Goal: Navigation & Orientation: Find specific page/section

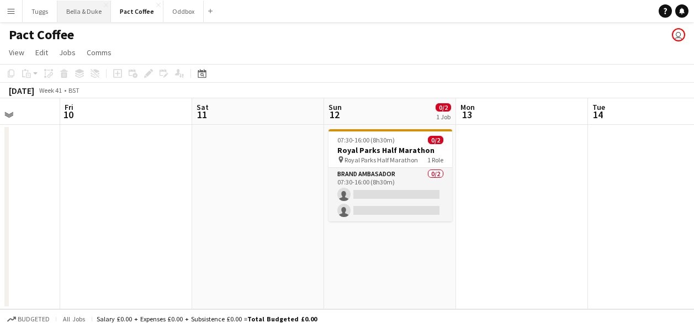
click at [89, 19] on button "Bella & Duke Close" at bounding box center [84, 12] width 54 height 22
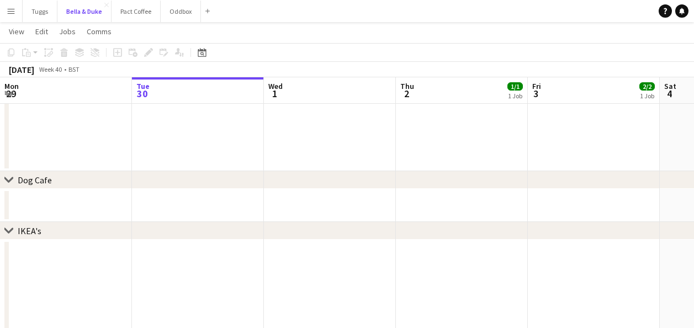
scroll to position [662, 0]
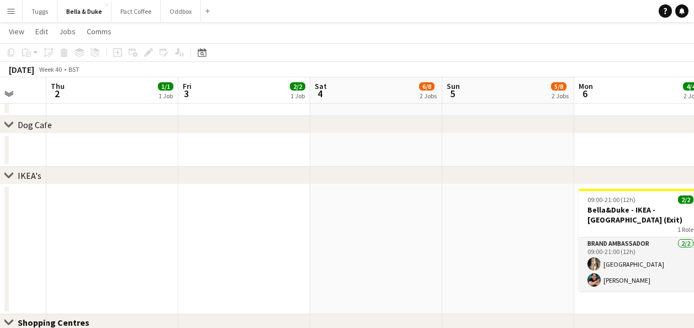
drag, startPoint x: 446, startPoint y: 224, endPoint x: 87, endPoint y: 253, distance: 359.8
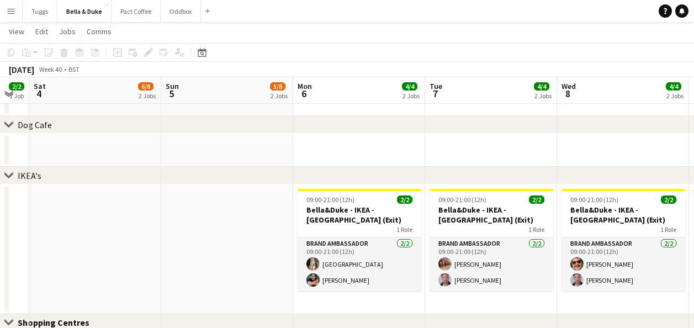
drag, startPoint x: 194, startPoint y: 214, endPoint x: 164, endPoint y: 214, distance: 29.8
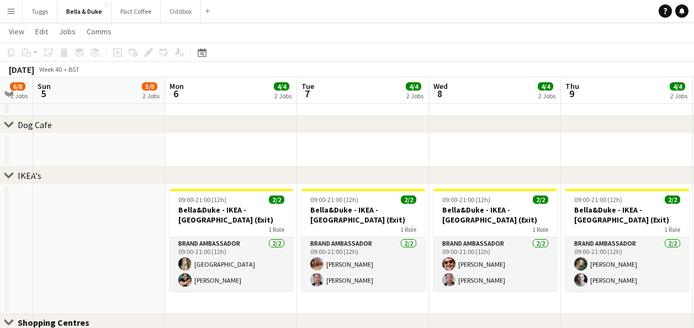
drag, startPoint x: 219, startPoint y: 237, endPoint x: 97, endPoint y: 248, distance: 121.9
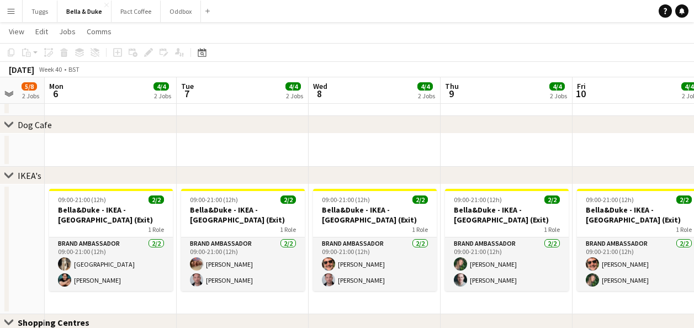
drag, startPoint x: 483, startPoint y: 305, endPoint x: 378, endPoint y: 299, distance: 105.0
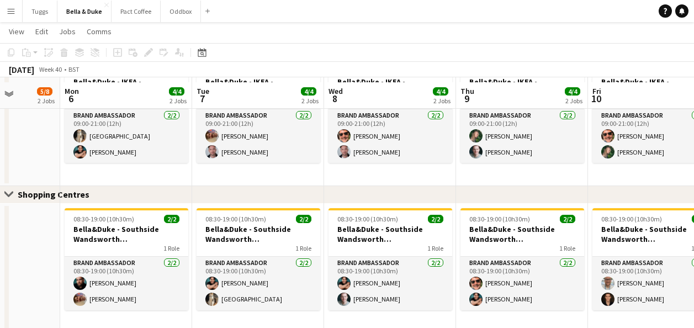
scroll to position [795, 0]
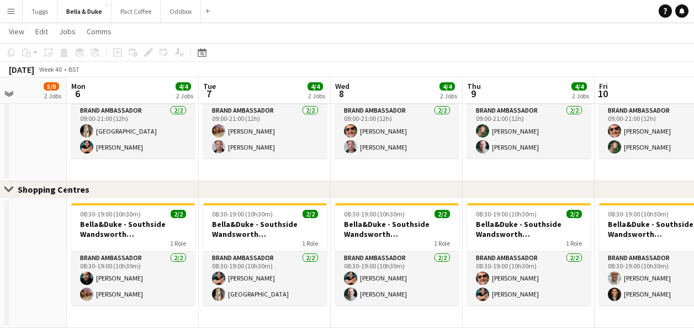
drag, startPoint x: 523, startPoint y: 316, endPoint x: 491, endPoint y: 319, distance: 32.7
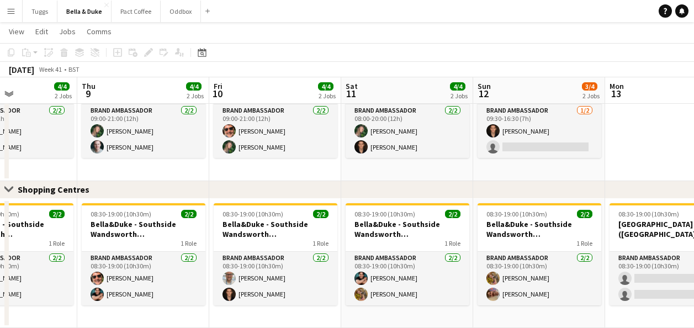
scroll to position [0, 460]
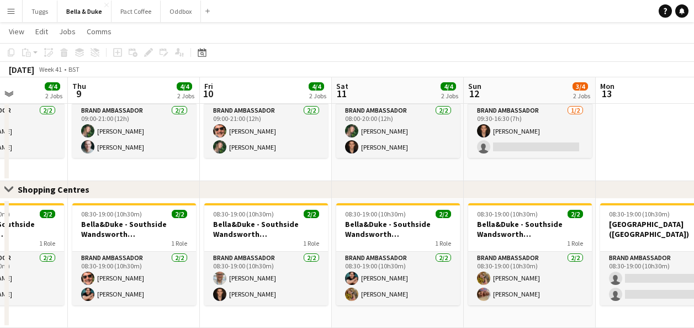
drag, startPoint x: 529, startPoint y: 318, endPoint x: 134, endPoint y: 327, distance: 395.2
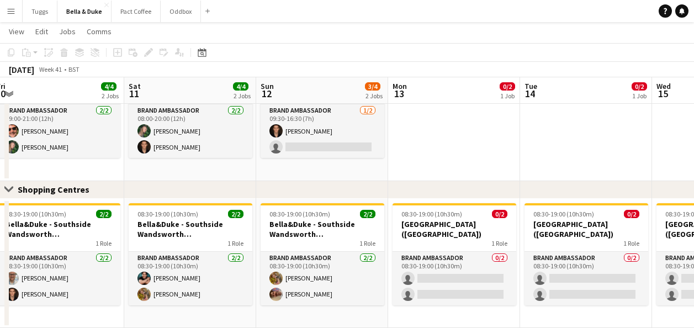
scroll to position [0, 392]
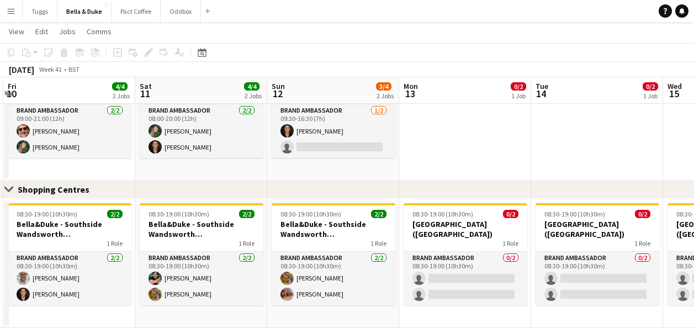
drag, startPoint x: 514, startPoint y: 317, endPoint x: 318, endPoint y: 308, distance: 196.6
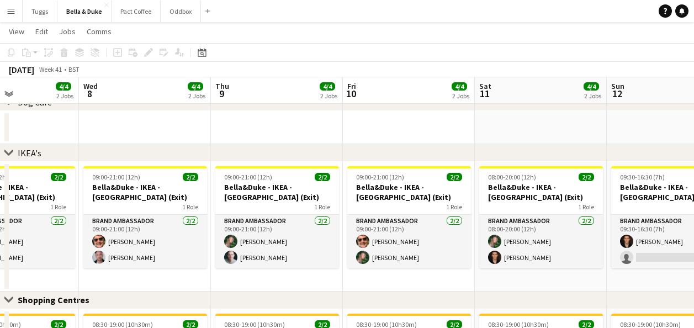
scroll to position [0, 289]
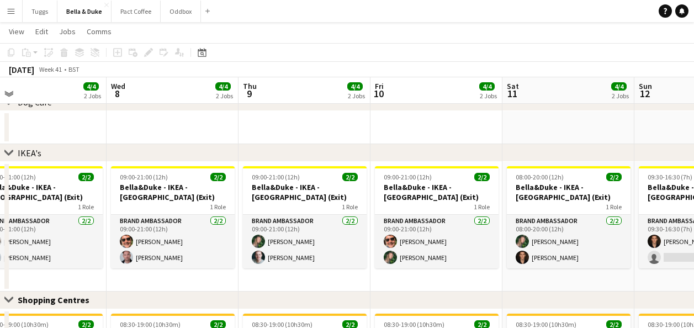
drag, startPoint x: 182, startPoint y: 280, endPoint x: 704, endPoint y: 250, distance: 522.9
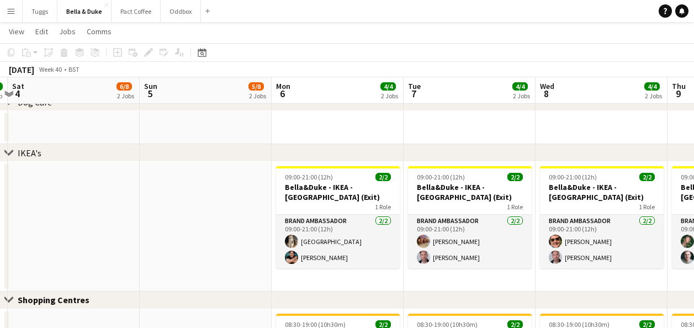
drag, startPoint x: 175, startPoint y: 280, endPoint x: 390, endPoint y: 278, distance: 214.7
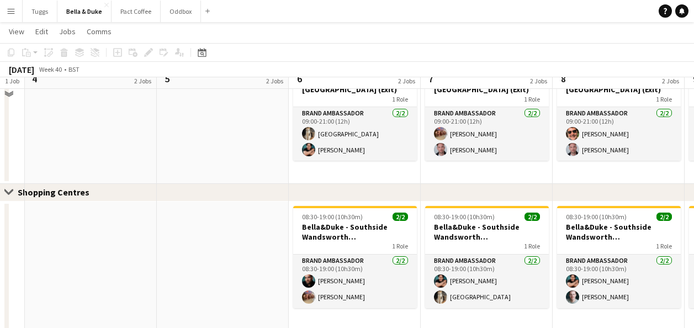
scroll to position [795, 0]
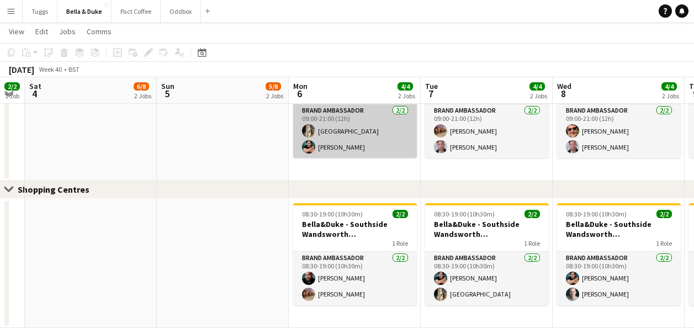
click at [335, 138] on app-card-role "Brand Ambassador [DATE] 09:00-21:00 (12h) [GEOGRAPHIC_DATA] [PERSON_NAME]" at bounding box center [355, 131] width 124 height 54
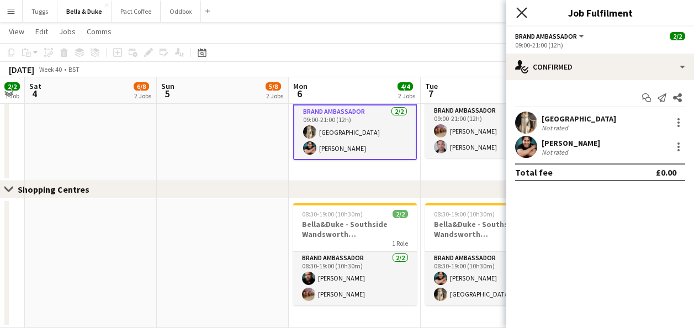
click at [524, 15] on icon at bounding box center [521, 12] width 10 height 10
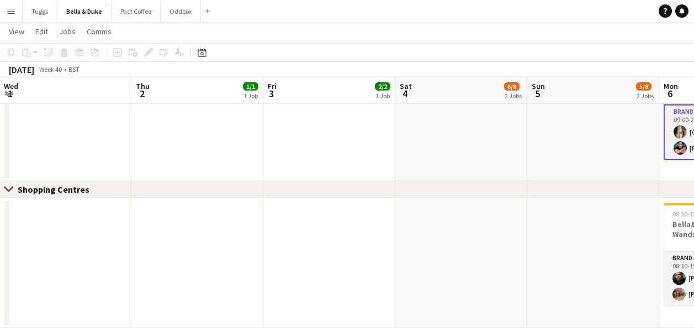
scroll to position [0, 248]
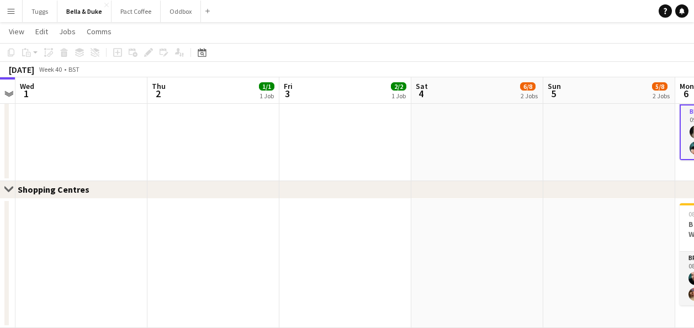
drag, startPoint x: 166, startPoint y: 280, endPoint x: 617, endPoint y: 285, distance: 451.4
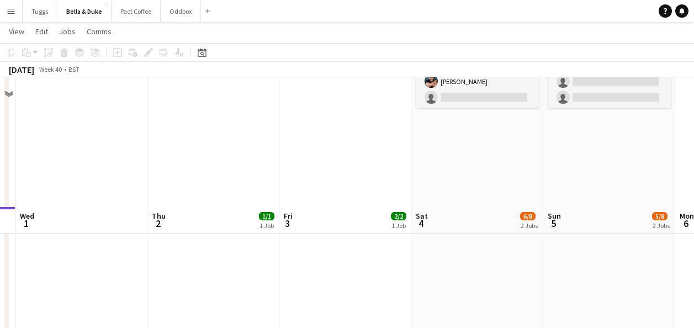
scroll to position [519, 0]
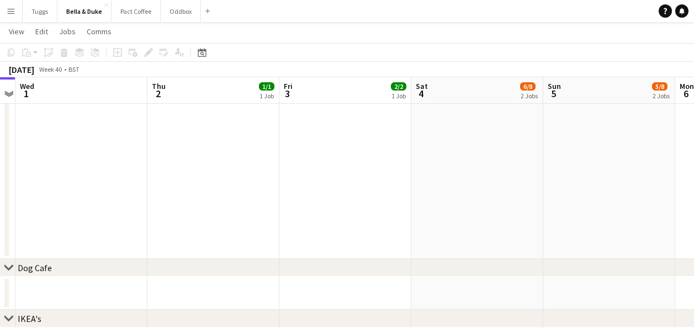
drag, startPoint x: 438, startPoint y: 318, endPoint x: 229, endPoint y: 318, distance: 208.6
click at [188, 327] on html "Menu Boards Boards Boards All jobs Status Workforce Workforce My Workforce Recr…" at bounding box center [347, 42] width 694 height 1123
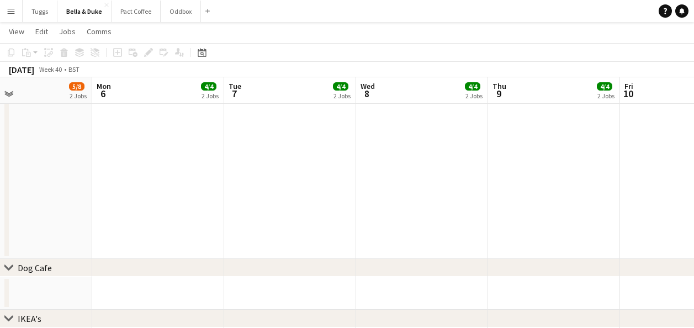
drag, startPoint x: 336, startPoint y: 224, endPoint x: -2, endPoint y: 277, distance: 341.8
click at [0, 277] on html "Menu Boards Boards Boards All jobs Status Workforce Workforce My Workforce Recr…" at bounding box center [347, 42] width 694 height 1123
drag, startPoint x: 497, startPoint y: 240, endPoint x: 278, endPoint y: 263, distance: 220.8
click at [283, 263] on div "chevron-right Events chevron-right Dog Cafe chevron-right IKEA's Close set Shop…" at bounding box center [347, 64] width 694 height 1080
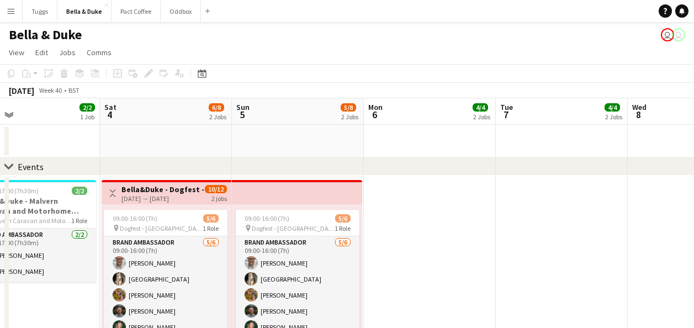
scroll to position [0, 275]
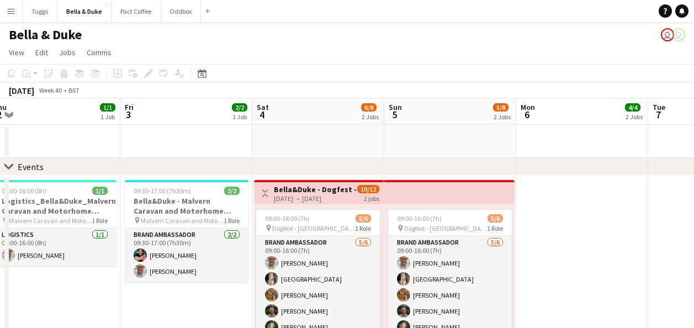
drag, startPoint x: 619, startPoint y: 220, endPoint x: 704, endPoint y: 228, distance: 84.9
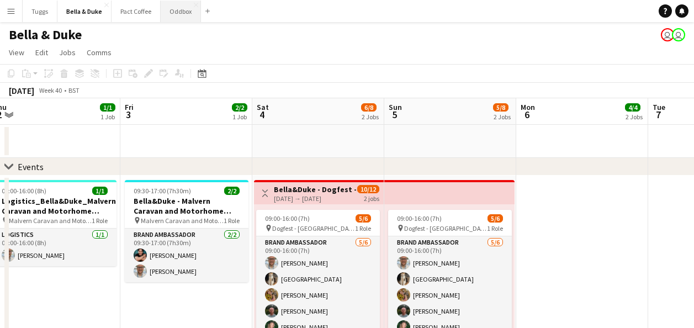
click at [178, 15] on button "Oddbox Close" at bounding box center [181, 12] width 40 height 22
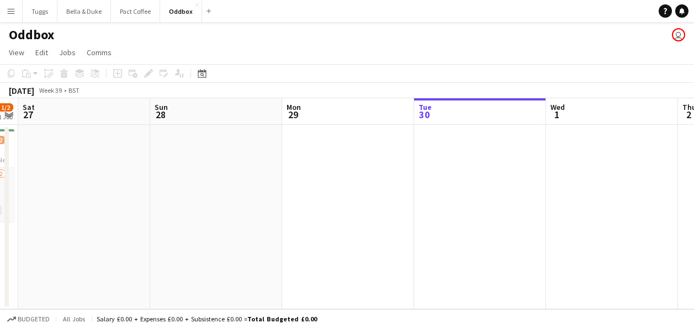
drag, startPoint x: 265, startPoint y: 212, endPoint x: 701, endPoint y: 210, distance: 436.5
click at [693, 212] on html "Menu Boards Boards Boards All jobs Status Workforce Workforce My Workforce Recr…" at bounding box center [347, 164] width 694 height 328
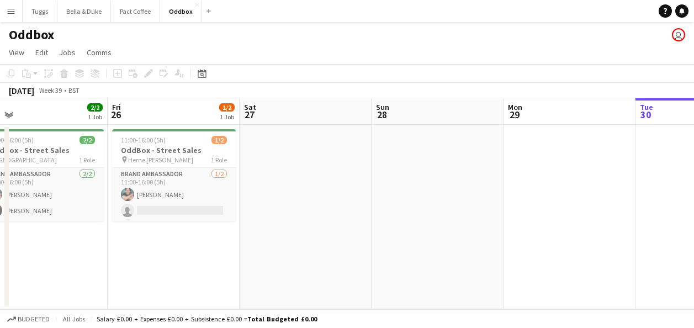
drag, startPoint x: 364, startPoint y: 214, endPoint x: 701, endPoint y: 255, distance: 340.2
click at [693, 254] on html "Menu Boards Boards Boards All jobs Status Workforce Workforce My Workforce Recr…" at bounding box center [347, 164] width 694 height 328
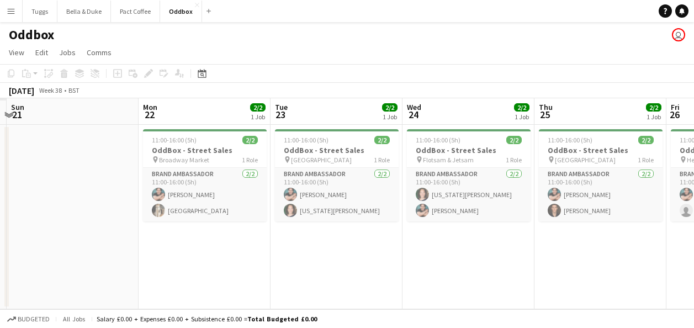
drag, startPoint x: 170, startPoint y: 274, endPoint x: 624, endPoint y: 302, distance: 455.0
click at [612, 300] on app-calendar-viewport "Fri 19 Sat 20 Sun 21 Mon 22 2/2 1 Job Tue 23 2/2 1 Job Wed 24 2/2 1 Job Thu 25 …" at bounding box center [347, 203] width 694 height 211
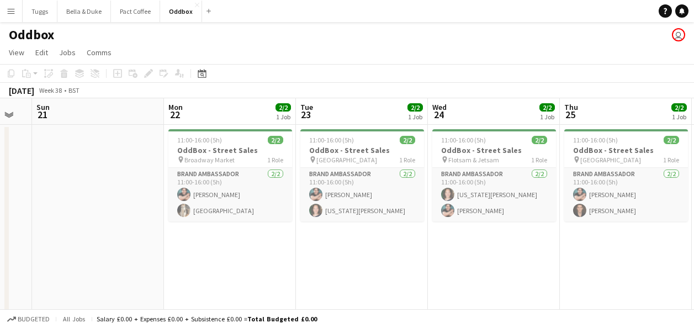
scroll to position [0, 369]
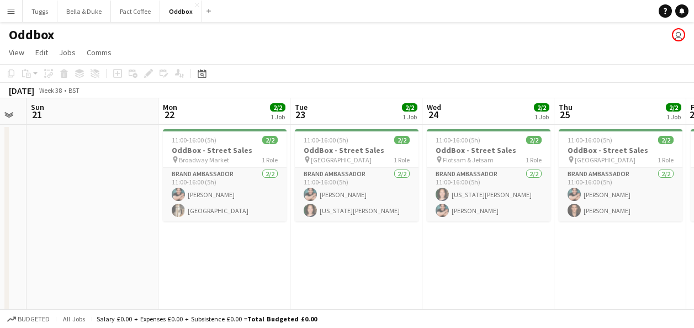
drag, startPoint x: 152, startPoint y: 243, endPoint x: 41, endPoint y: 235, distance: 110.7
click at [41, 235] on app-calendar-viewport "Thu 18 4/4 2 Jobs Fri 19 Sat 20 Sun 21 Mon 22 2/2 1 Job Tue 23 2/2 1 Job Wed 24…" at bounding box center [347, 229] width 694 height 263
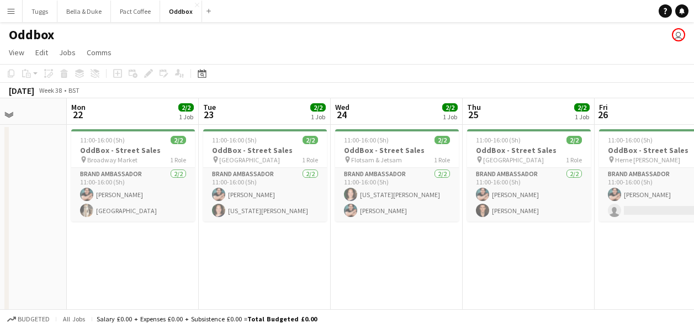
scroll to position [0, 474]
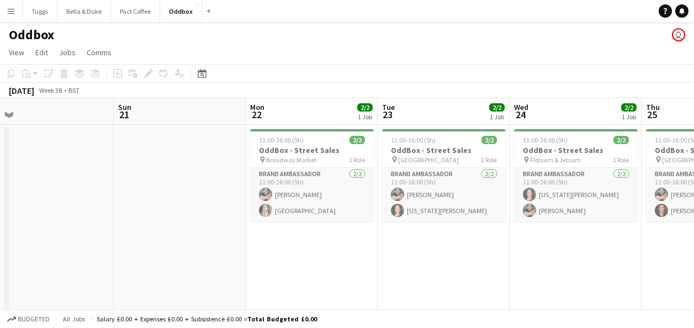
drag, startPoint x: 68, startPoint y: 251, endPoint x: 477, endPoint y: 267, distance: 409.2
click at [477, 267] on app-calendar-viewport "Thu 18 4/4 2 Jobs Fri 19 Sat 20 Sun 21 Mon 22 2/2 1 Job Tue 23 2/2 1 Job Wed 24…" at bounding box center [347, 229] width 694 height 263
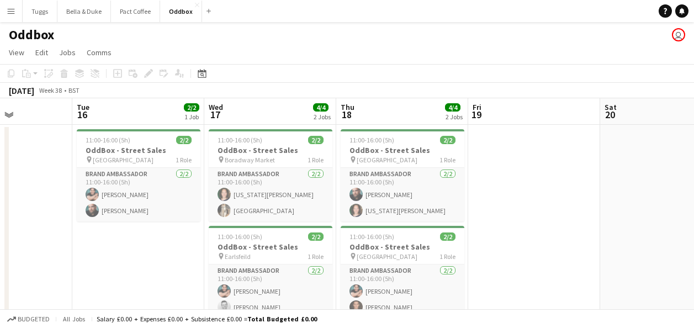
scroll to position [0, 321]
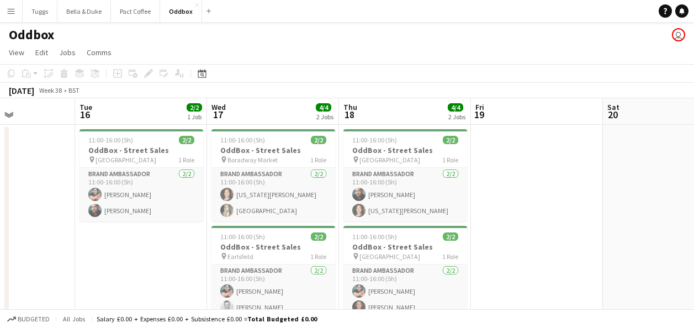
drag, startPoint x: 380, startPoint y: 265, endPoint x: 562, endPoint y: 261, distance: 182.2
click at [562, 261] on app-calendar-viewport "Sat 13 Sun 14 Mon 15 Tue 16 2/2 1 Job Wed 17 4/4 2 Jobs Thu 18 4/4 2 Jobs Fri 1…" at bounding box center [347, 229] width 694 height 263
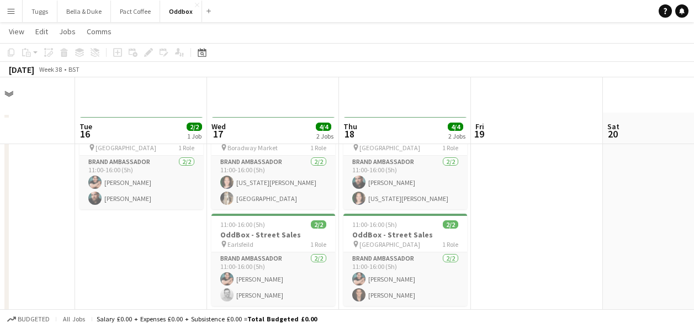
scroll to position [0, 0]
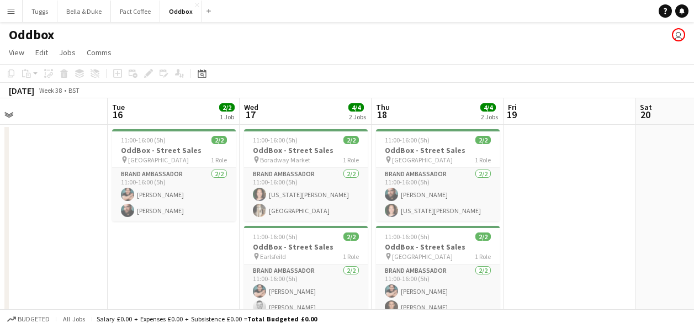
drag, startPoint x: 557, startPoint y: 263, endPoint x: 73, endPoint y: 221, distance: 485.7
click at [592, 263] on app-calendar-viewport "Sat 13 Sun 14 Mon 15 Tue 16 2/2 1 Job Wed 17 4/4 2 Jobs Thu 18 4/4 2 Jobs Fri 1…" at bounding box center [347, 229] width 694 height 263
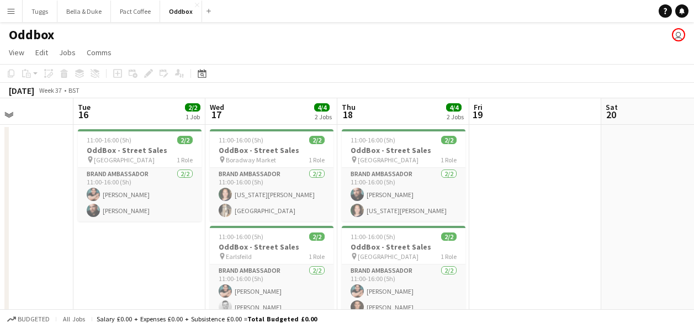
drag, startPoint x: 403, startPoint y: 281, endPoint x: -2, endPoint y: 275, distance: 405.6
click at [0, 275] on html "Menu Boards Boards Boards All jobs Status Workforce Workforce My Workforce Recr…" at bounding box center [347, 190] width 694 height 380
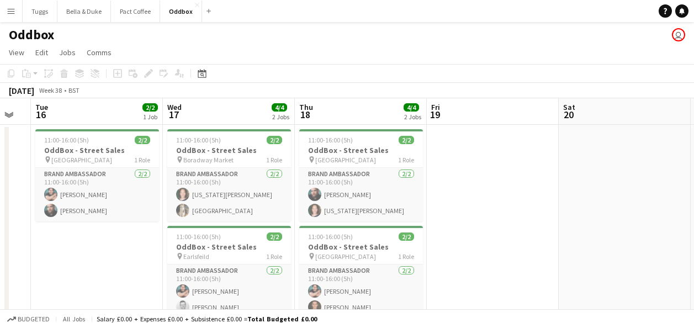
scroll to position [0, 505]
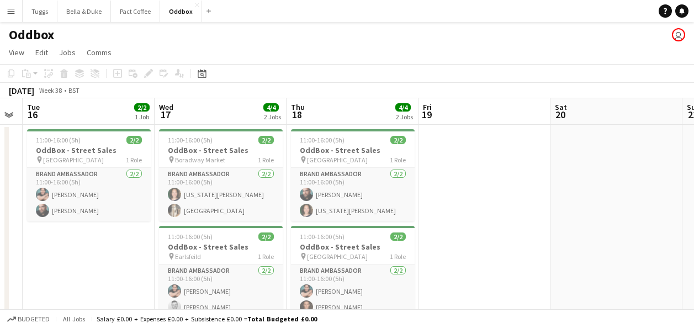
drag, startPoint x: 111, startPoint y: 258, endPoint x: 63, endPoint y: 268, distance: 49.1
click at [63, 268] on app-calendar-viewport "Fri 12 2/2 1 Job Sat 13 Sun 14 Mon 15 Tue 16 2/2 1 Job Wed 17 4/4 2 Jobs Thu 18…" at bounding box center [347, 229] width 694 height 263
click at [87, 6] on button "Bella & Duke Close" at bounding box center [84, 12] width 54 height 22
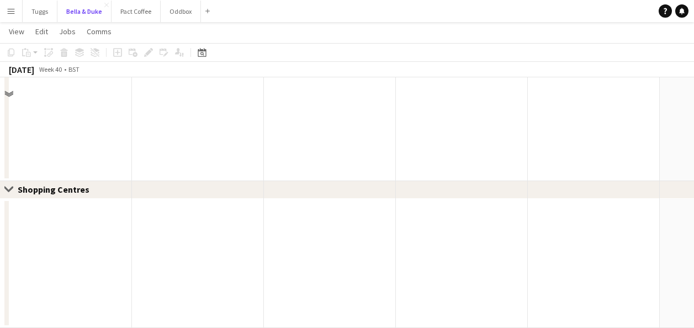
scroll to position [685, 0]
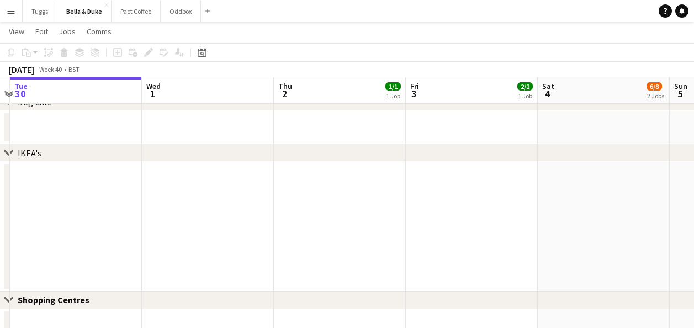
drag, startPoint x: 152, startPoint y: 233, endPoint x: -2, endPoint y: 230, distance: 154.0
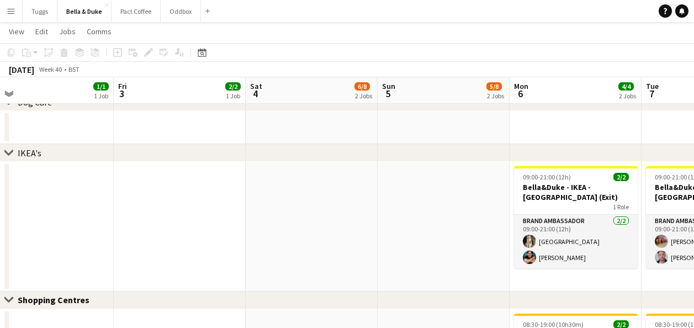
drag, startPoint x: 330, startPoint y: 224, endPoint x: 38, endPoint y: 220, distance: 291.9
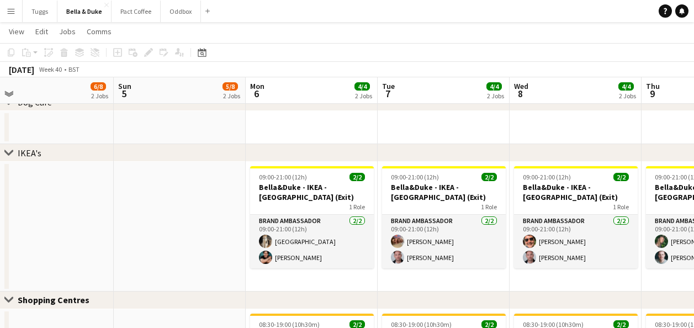
drag, startPoint x: 199, startPoint y: 217, endPoint x: -2, endPoint y: 214, distance: 200.9
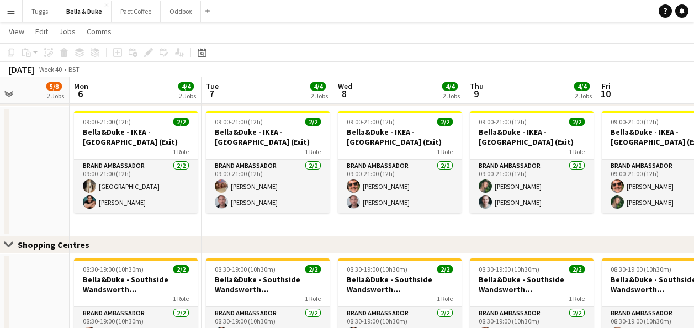
scroll to position [0, 344]
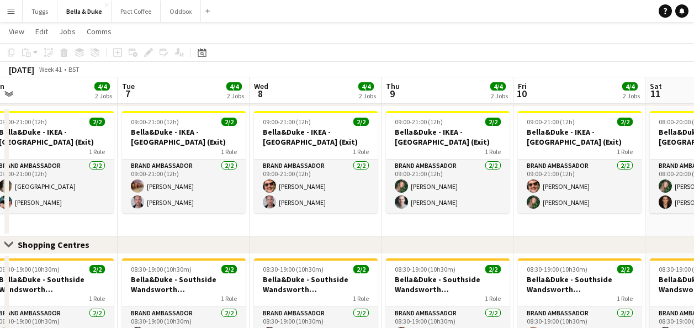
drag, startPoint x: 545, startPoint y: 230, endPoint x: 310, endPoint y: 238, distance: 235.2
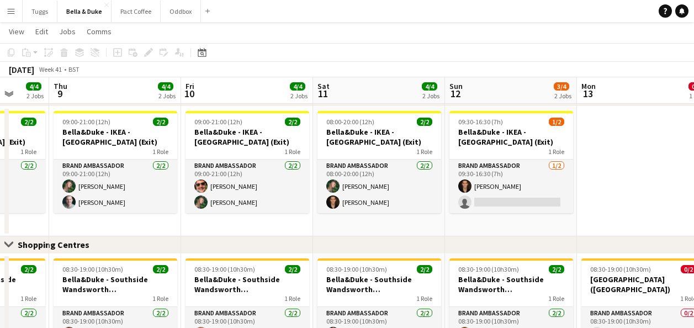
scroll to position [0, 468]
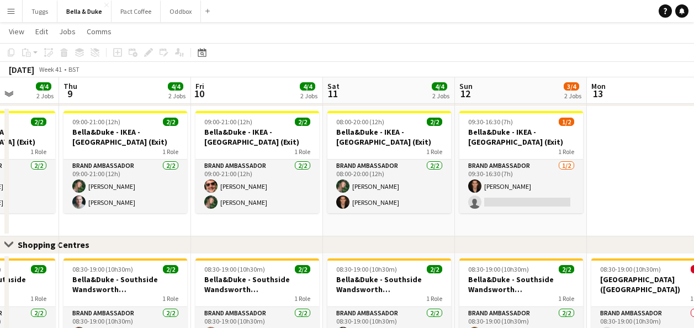
drag, startPoint x: 449, startPoint y: 223, endPoint x: 127, endPoint y: 217, distance: 322.3
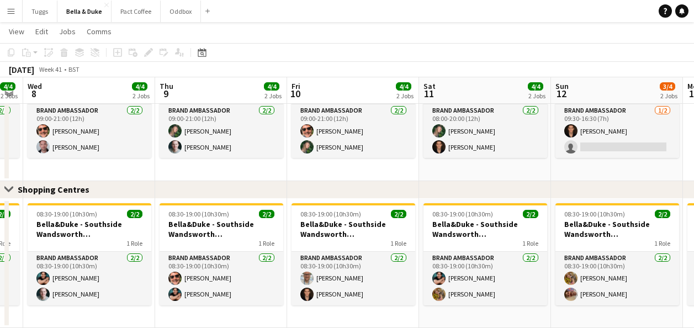
scroll to position [0, 228]
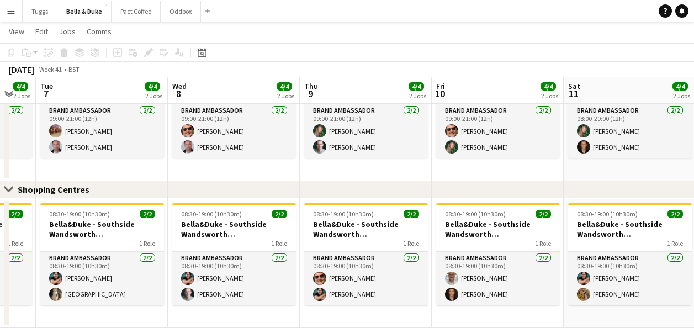
drag, startPoint x: 289, startPoint y: 174, endPoint x: 529, endPoint y: 174, distance: 240.6
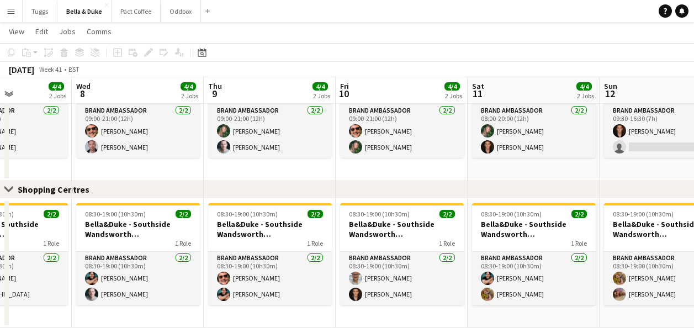
drag, startPoint x: 261, startPoint y: 171, endPoint x: 308, endPoint y: 177, distance: 47.2
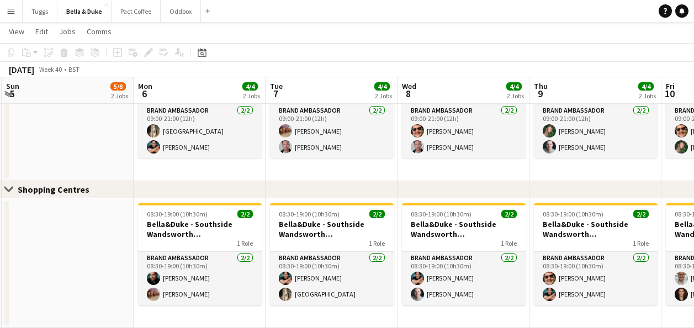
scroll to position [0, 270]
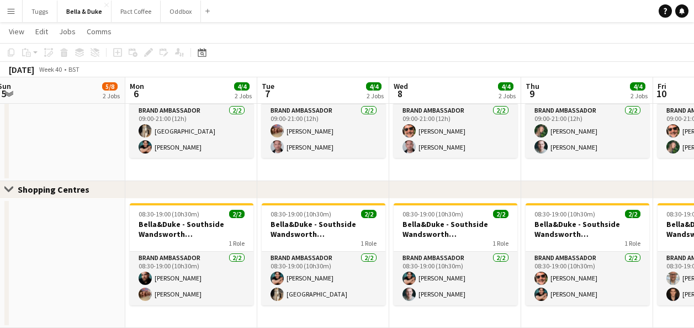
drag, startPoint x: 265, startPoint y: 169, endPoint x: 441, endPoint y: 168, distance: 176.0
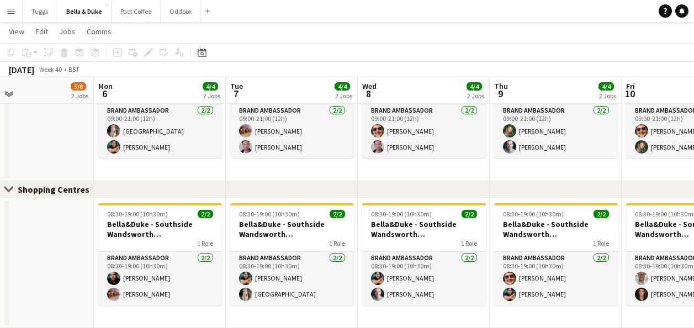
drag, startPoint x: 435, startPoint y: 180, endPoint x: 299, endPoint y: 193, distance: 136.9
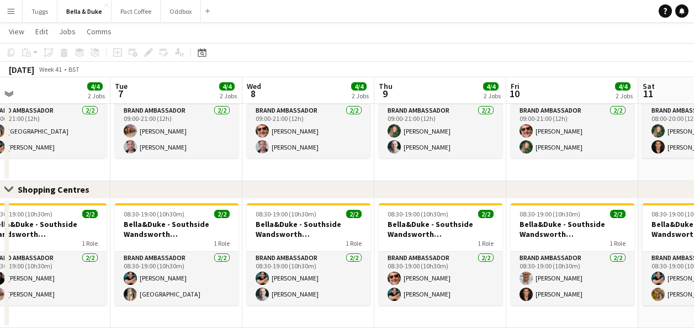
drag, startPoint x: 487, startPoint y: 163, endPoint x: 255, endPoint y: 182, distance: 232.5
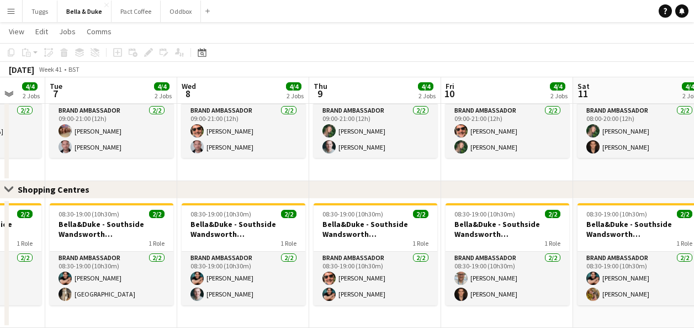
drag, startPoint x: 258, startPoint y: 175, endPoint x: 183, endPoint y: 178, distance: 75.1
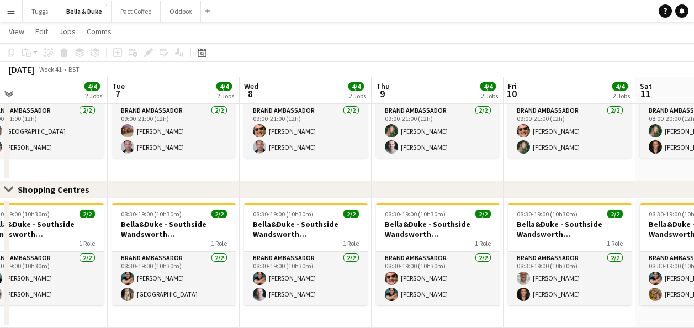
drag, startPoint x: 391, startPoint y: 177, endPoint x: 244, endPoint y: 178, distance: 146.8
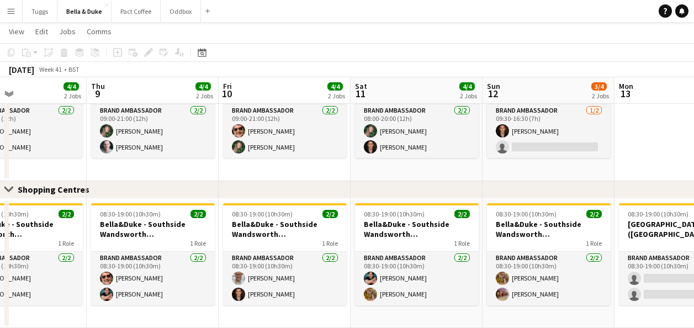
scroll to position [0, 513]
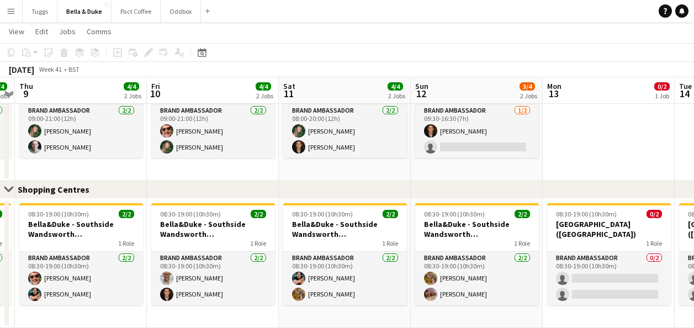
drag, startPoint x: 441, startPoint y: 171, endPoint x: 300, endPoint y: 183, distance: 141.3
drag, startPoint x: 319, startPoint y: 182, endPoint x: 413, endPoint y: 180, distance: 94.4
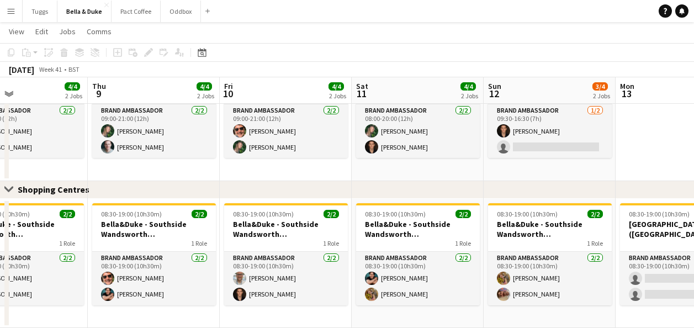
drag, startPoint x: 321, startPoint y: 168, endPoint x: 364, endPoint y: 169, distance: 43.1
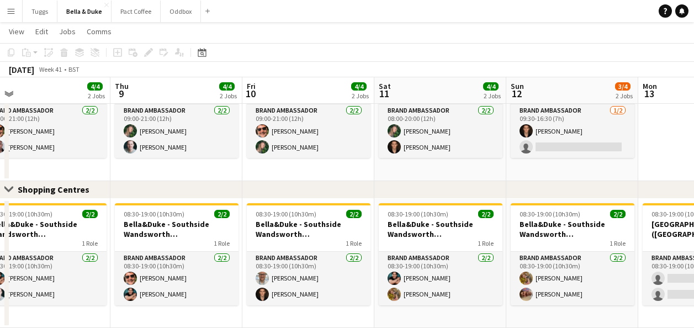
drag, startPoint x: 302, startPoint y: 172, endPoint x: 362, endPoint y: 173, distance: 59.6
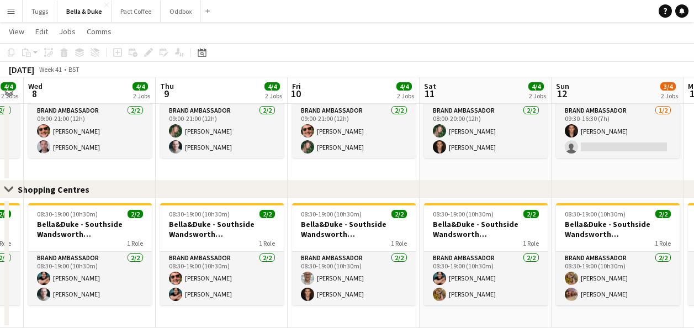
drag, startPoint x: 327, startPoint y: 175, endPoint x: 406, endPoint y: 177, distance: 78.9
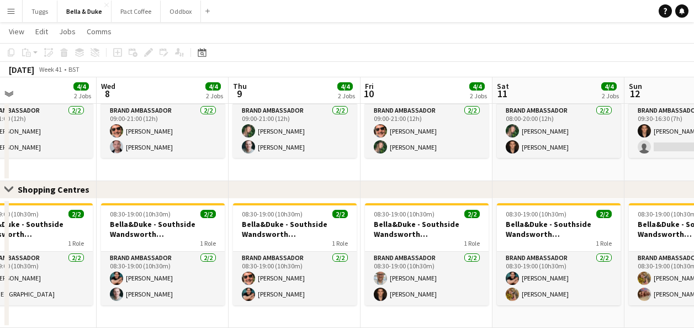
drag, startPoint x: 406, startPoint y: 177, endPoint x: 452, endPoint y: 183, distance: 46.7
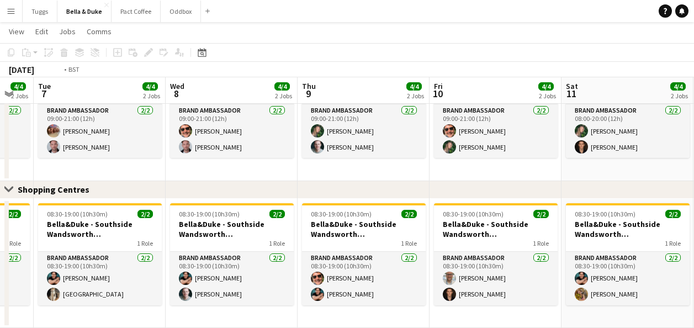
drag, startPoint x: 317, startPoint y: 165, endPoint x: 513, endPoint y: 171, distance: 196.5
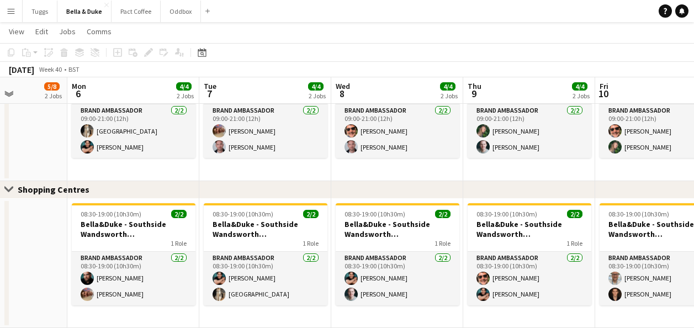
scroll to position [0, 334]
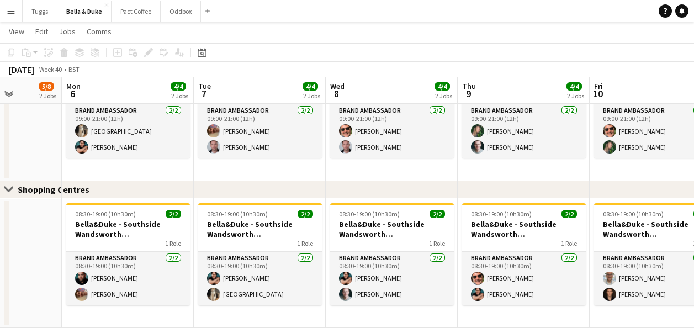
drag, startPoint x: 289, startPoint y: 171, endPoint x: 297, endPoint y: 174, distance: 8.9
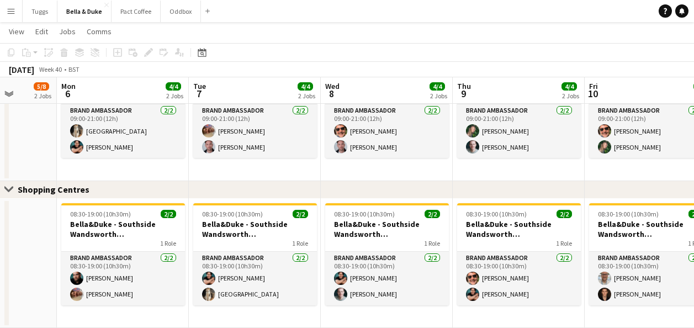
scroll to position [0, 331]
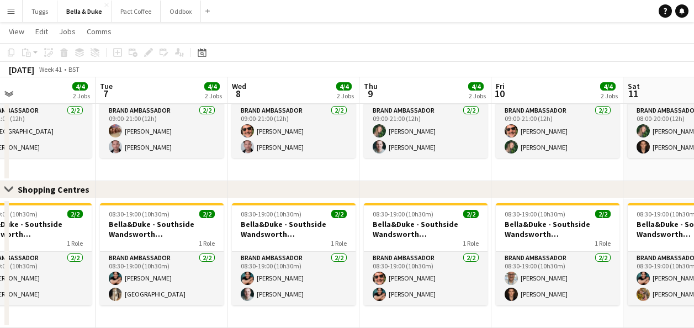
drag, startPoint x: 275, startPoint y: 171, endPoint x: 156, endPoint y: 172, distance: 119.2
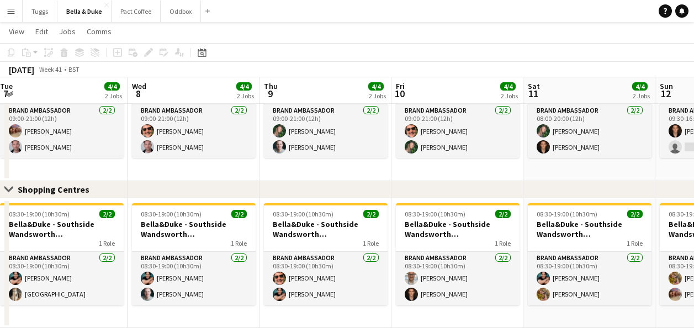
scroll to position [0, 274]
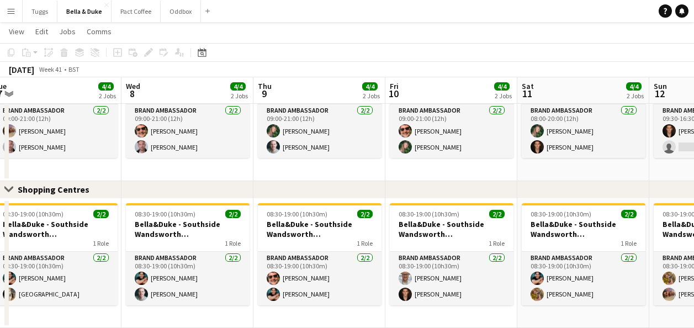
drag, startPoint x: 355, startPoint y: 168, endPoint x: 267, endPoint y: 175, distance: 88.5
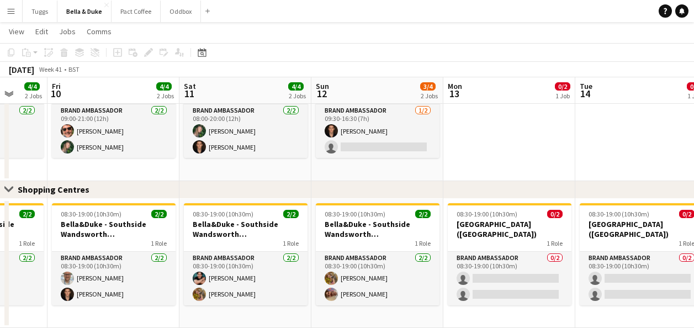
drag, startPoint x: 348, startPoint y: 174, endPoint x: -2, endPoint y: 209, distance: 351.6
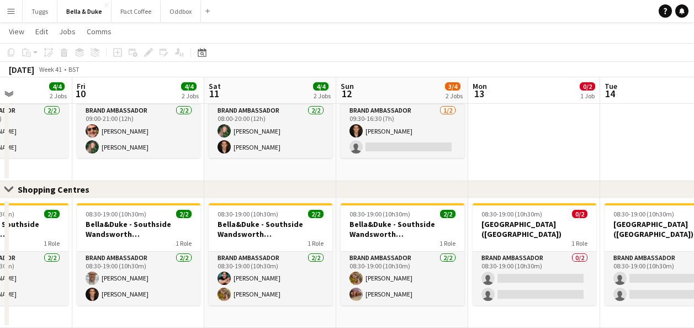
drag, startPoint x: 574, startPoint y: 162, endPoint x: 599, endPoint y: 204, distance: 49.0
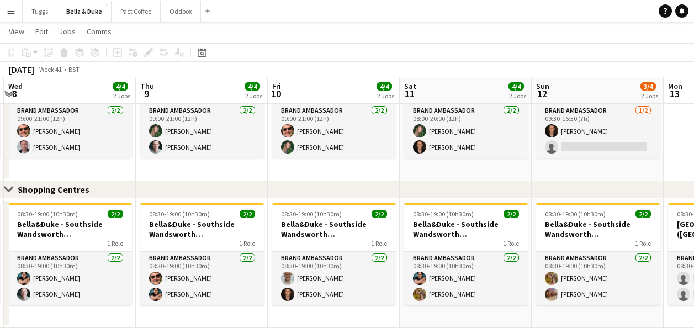
drag, startPoint x: 274, startPoint y: 174, endPoint x: 604, endPoint y: 131, distance: 332.2
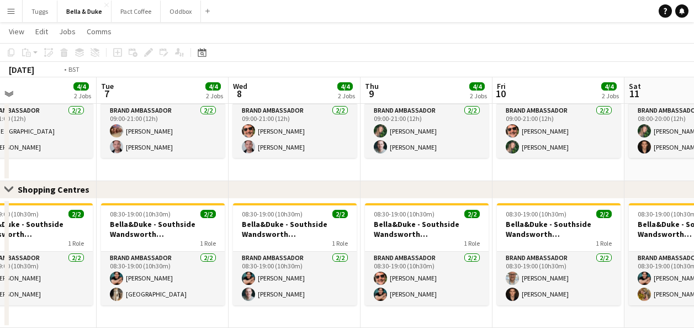
drag, startPoint x: 249, startPoint y: 172, endPoint x: 525, endPoint y: 174, distance: 275.9
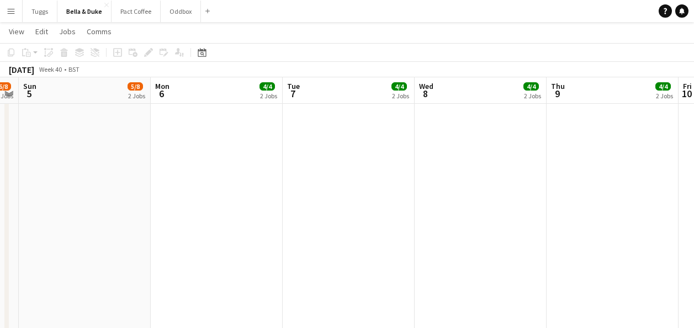
scroll to position [354, 0]
click at [163, 212] on app-date-cell at bounding box center [217, 123] width 132 height 604
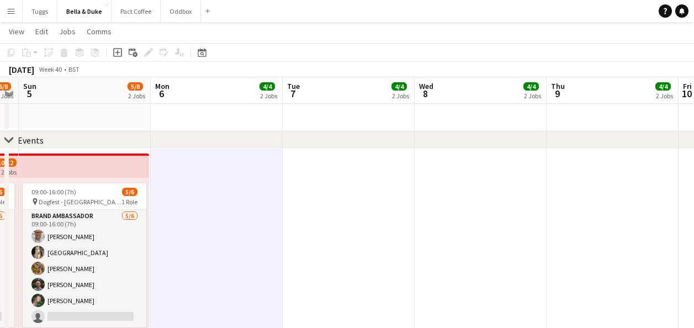
scroll to position [23, 0]
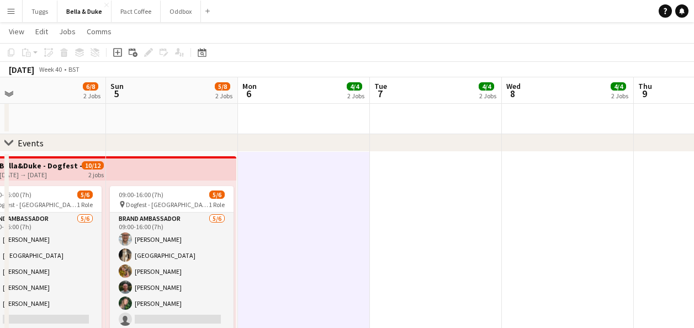
drag, startPoint x: 204, startPoint y: 219, endPoint x: 549, endPoint y: 287, distance: 351.6
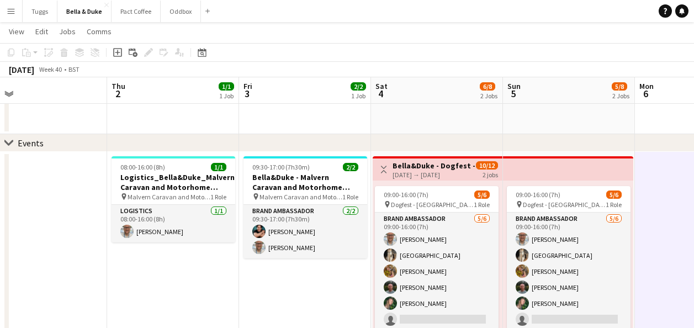
scroll to position [0, 305]
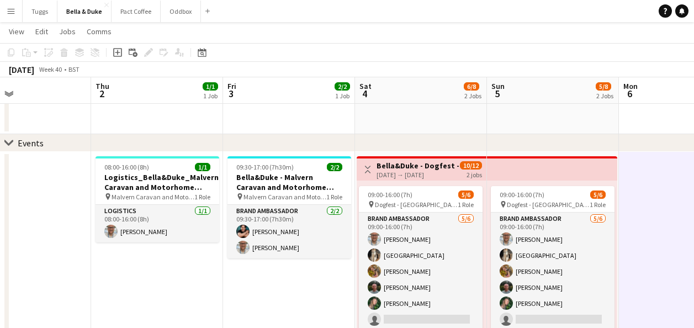
drag, startPoint x: 142, startPoint y: 301, endPoint x: 390, endPoint y: 301, distance: 247.8
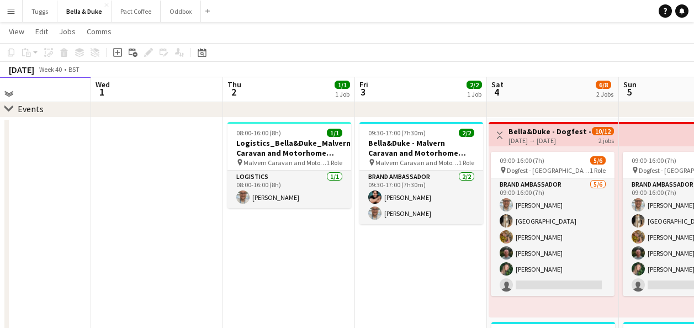
scroll to position [55, 0]
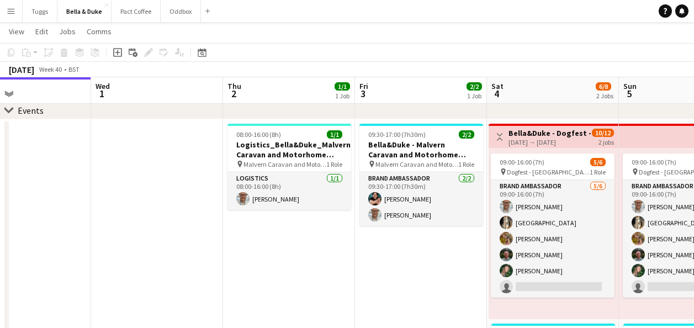
drag, startPoint x: 412, startPoint y: 302, endPoint x: 163, endPoint y: 305, distance: 248.9
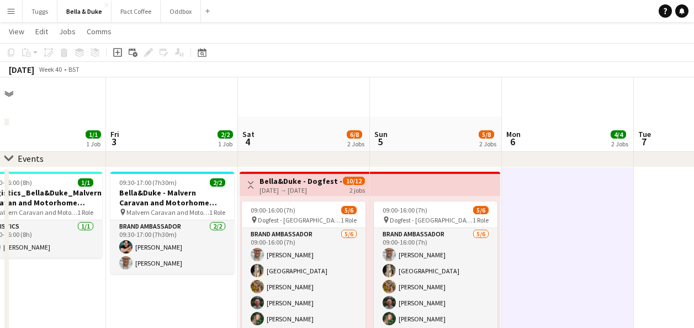
scroll to position [0, 0]
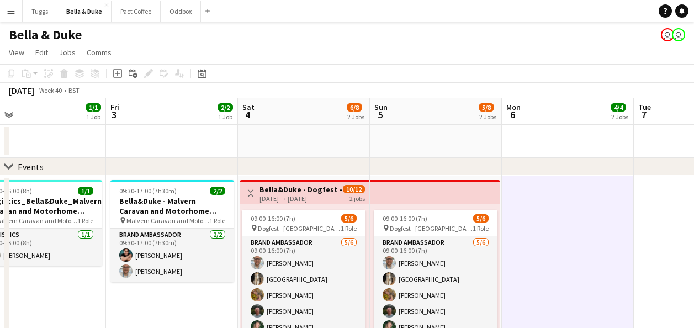
click at [374, 139] on app-date-cell at bounding box center [436, 141] width 132 height 33
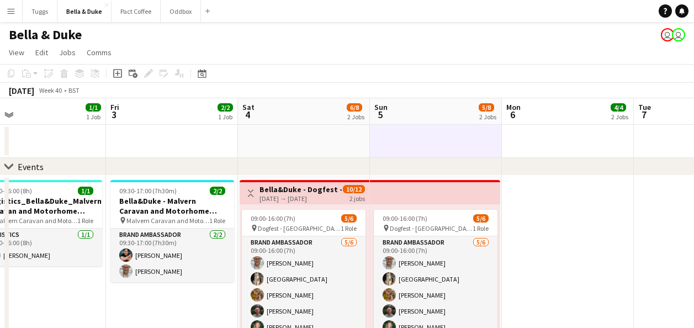
click at [302, 147] on app-date-cell at bounding box center [304, 141] width 132 height 33
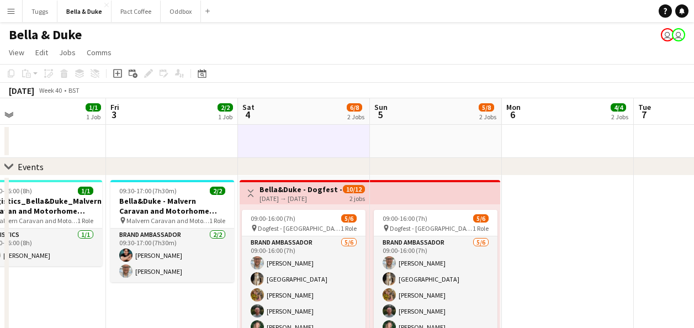
click at [229, 155] on app-date-cell at bounding box center [172, 141] width 132 height 33
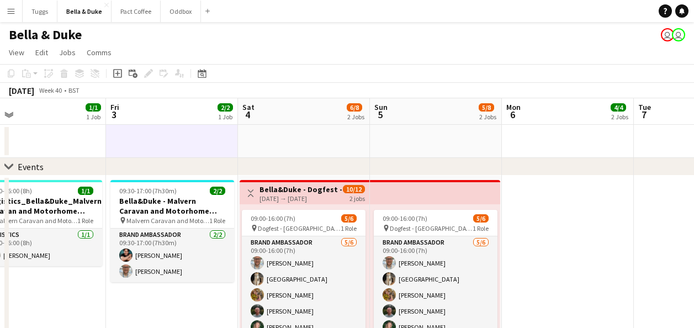
click at [40, 155] on app-date-cell at bounding box center [40, 141] width 132 height 33
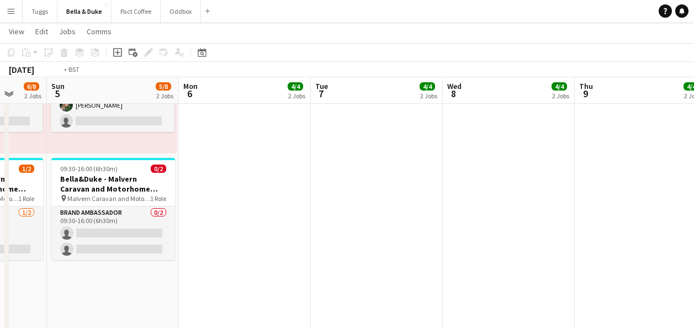
scroll to position [0, 496]
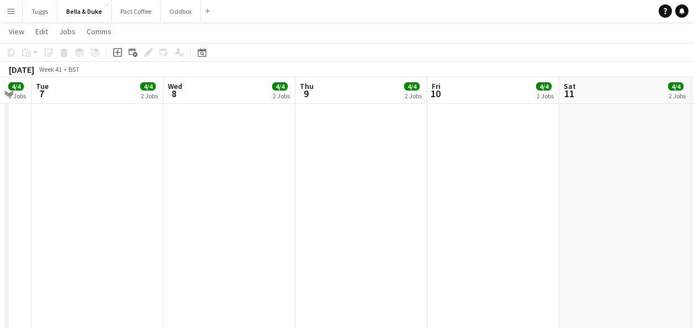
drag, startPoint x: 614, startPoint y: 226, endPoint x: -2, endPoint y: 149, distance: 620.7
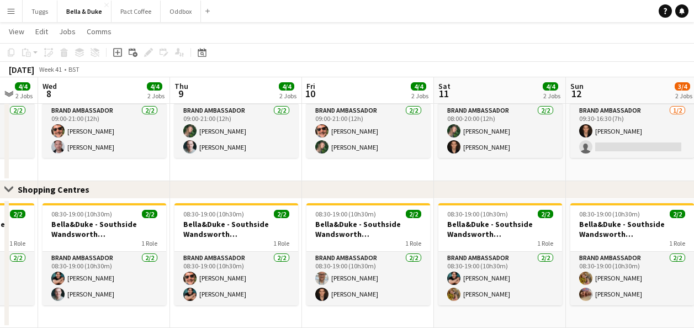
scroll to position [0, 284]
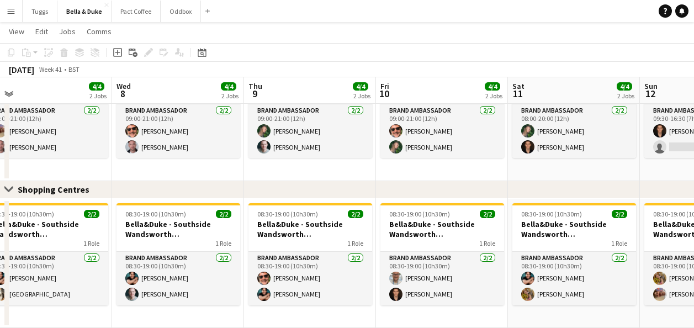
drag, startPoint x: 268, startPoint y: 174, endPoint x: 309, endPoint y: 191, distance: 44.5
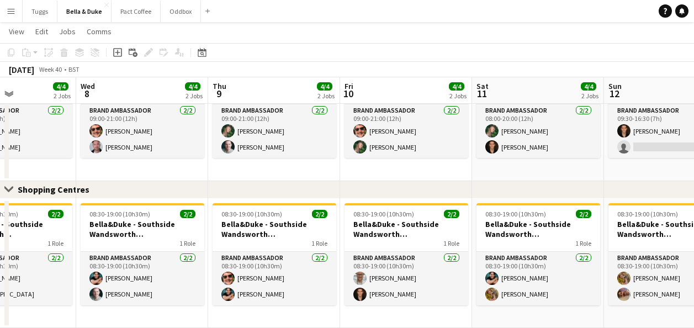
scroll to position [0, 329]
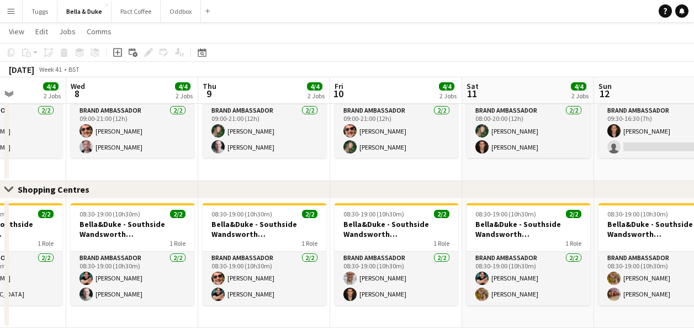
drag, startPoint x: 264, startPoint y: 177, endPoint x: 173, endPoint y: 169, distance: 91.9
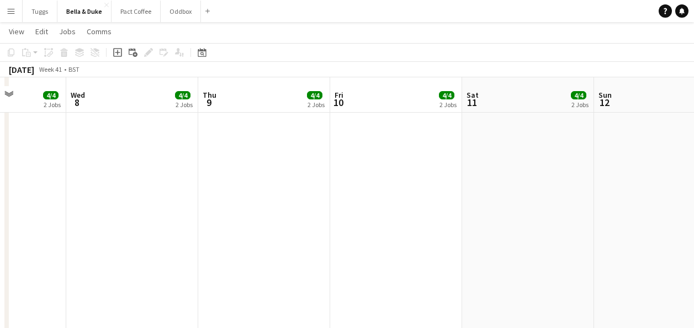
scroll to position [133, 0]
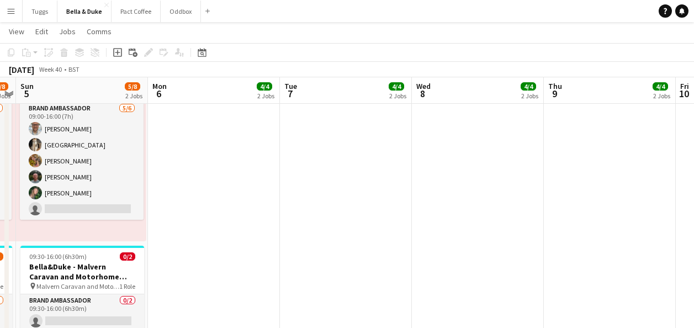
drag, startPoint x: 163, startPoint y: 209, endPoint x: 641, endPoint y: 276, distance: 482.7
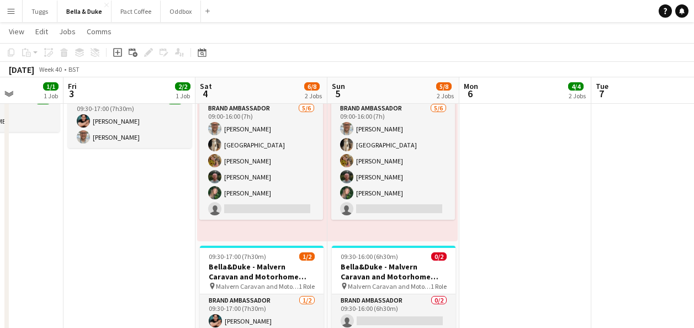
drag, startPoint x: 363, startPoint y: 244, endPoint x: 545, endPoint y: 239, distance: 182.2
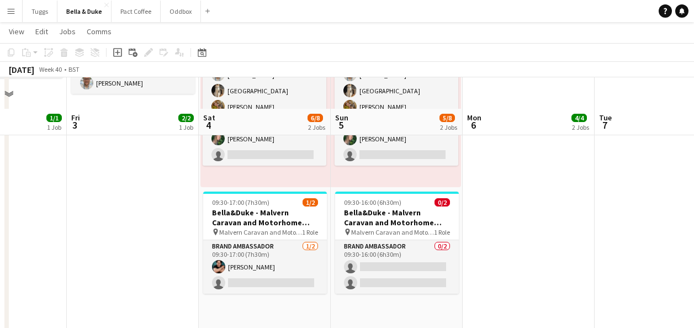
scroll to position [221, 0]
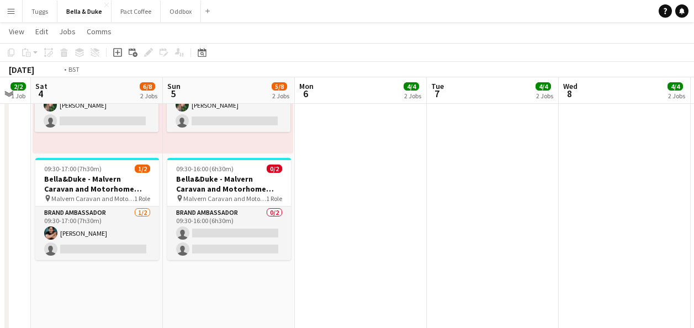
drag, startPoint x: 566, startPoint y: 241, endPoint x: 50, endPoint y: 235, distance: 516.0
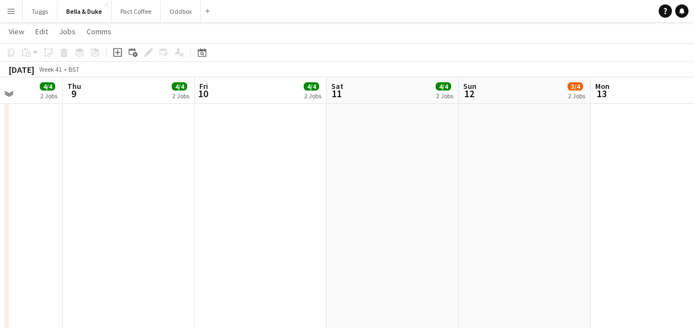
scroll to position [0, 386]
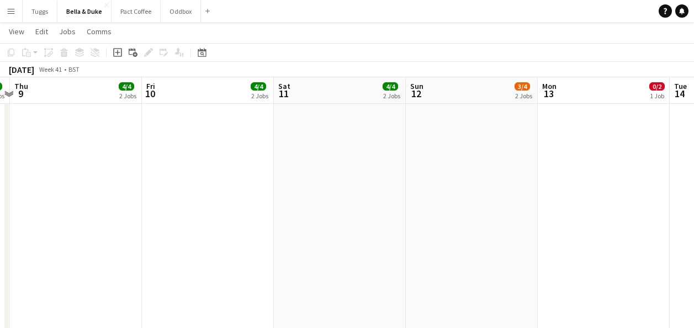
drag, startPoint x: 309, startPoint y: 221, endPoint x: 38, endPoint y: 227, distance: 271.0
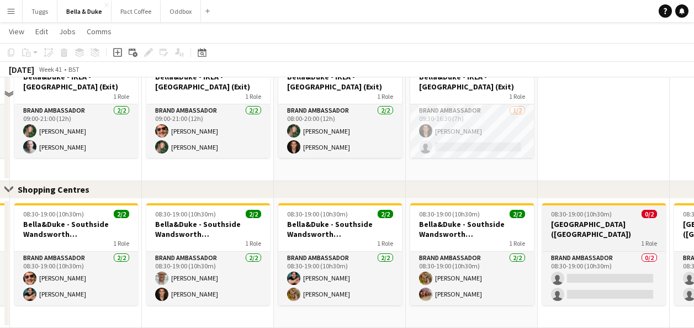
scroll to position [740, 0]
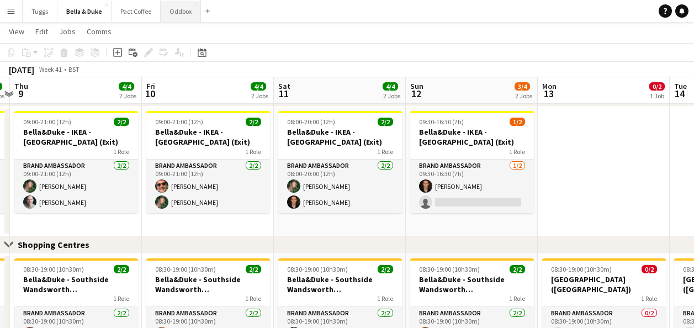
click at [180, 11] on button "Oddbox Close" at bounding box center [181, 12] width 40 height 22
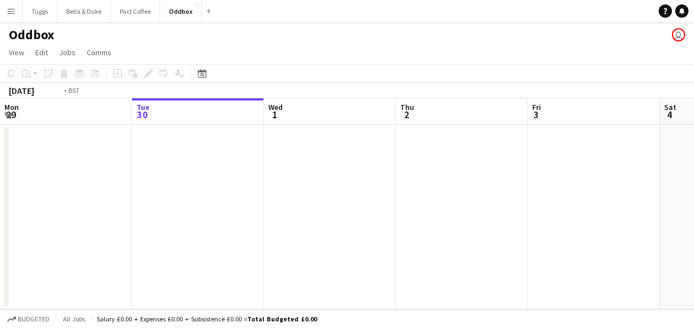
drag, startPoint x: 404, startPoint y: 172, endPoint x: 453, endPoint y: 172, distance: 48.6
click at [445, 172] on app-calendar-viewport "Sat 27 Sun 28 Mon 29 Tue 30 Wed 1 Thu 2 Fri 3 Sat 4 Sun 5 Mon 6 Tue 7" at bounding box center [347, 203] width 694 height 211
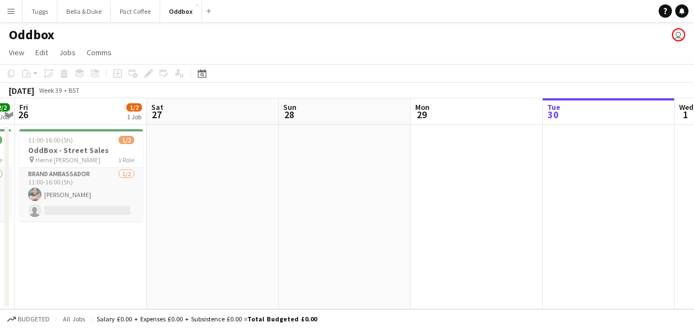
drag, startPoint x: 371, startPoint y: 160, endPoint x: 270, endPoint y: 165, distance: 101.1
click at [459, 156] on app-calendar-viewport "Wed 24 Thu 25 2/2 1 Job Fri 26 1/2 1 Job Sat 27 Sun 28 Mon 29 Tue 30 Wed 1 Thu …" at bounding box center [347, 203] width 694 height 211
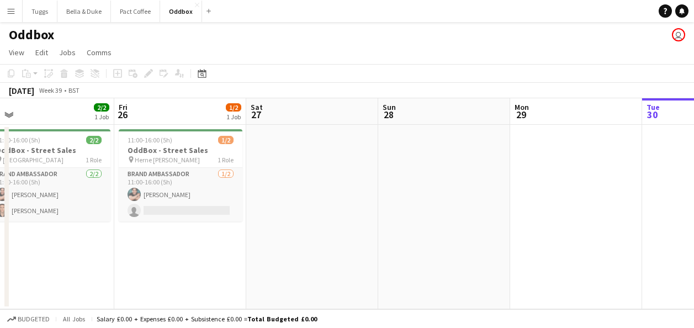
drag, startPoint x: 298, startPoint y: 168, endPoint x: 515, endPoint y: 180, distance: 217.7
click at [513, 180] on app-calendar-viewport "Tue 23 2/2 1 Job Wed 24 2/2 1 Job Thu 25 2/2 1 Job Fri 26 1/2 1 Job Sat 27 Sun …" at bounding box center [347, 203] width 694 height 211
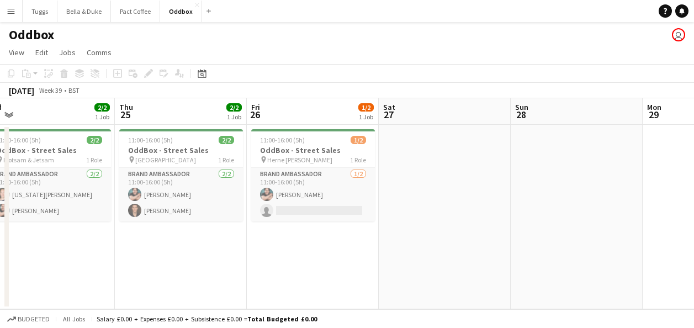
drag, startPoint x: 204, startPoint y: 242, endPoint x: 430, endPoint y: 247, distance: 226.3
click at [430, 247] on app-calendar-viewport "Mon 22 2/2 1 Job Tue 23 2/2 1 Job Wed 24 2/2 1 Job Thu 25 2/2 1 Job Fri 26 1/2 …" at bounding box center [347, 203] width 694 height 211
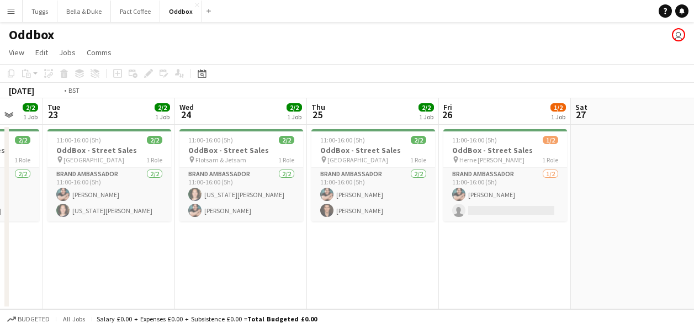
click at [411, 247] on app-calendar-viewport "Sat 20 Sun 21 Mon 22 2/2 1 Job Tue 23 2/2 1 Job Wed 24 2/2 1 Job Thu 25 2/2 1 J…" at bounding box center [347, 203] width 694 height 211
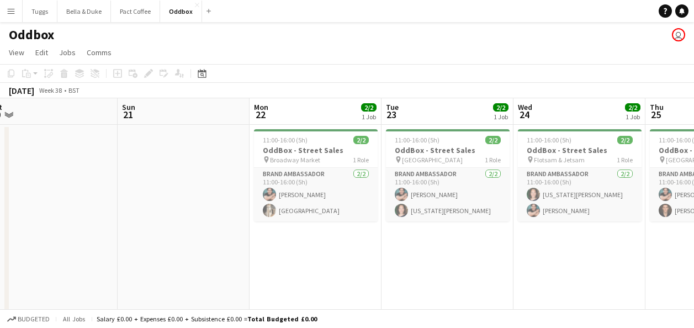
click at [468, 253] on app-calendar-viewport "Thu 18 4/4 2 Jobs Fri 19 Sat 20 Sun 21 Mon 22 2/2 1 Job Tue 23 2/2 1 Job Wed 24…" at bounding box center [347, 229] width 694 height 263
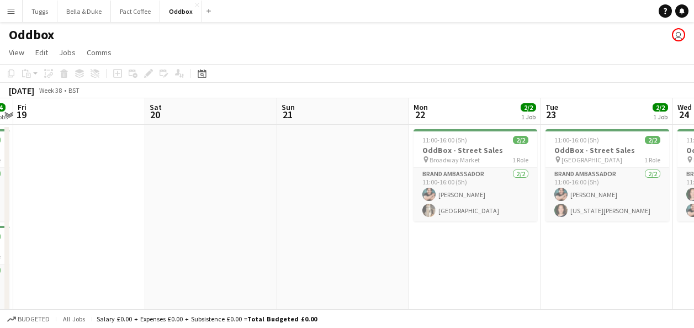
drag, startPoint x: 251, startPoint y: 241, endPoint x: 417, endPoint y: 240, distance: 166.1
click at [414, 239] on app-calendar-viewport "Wed 17 4/4 2 Jobs Thu 18 4/4 2 Jobs Fri 19 Sat 20 Sun 21 Mon 22 2/2 1 Job Tue 2…" at bounding box center [347, 229] width 694 height 263
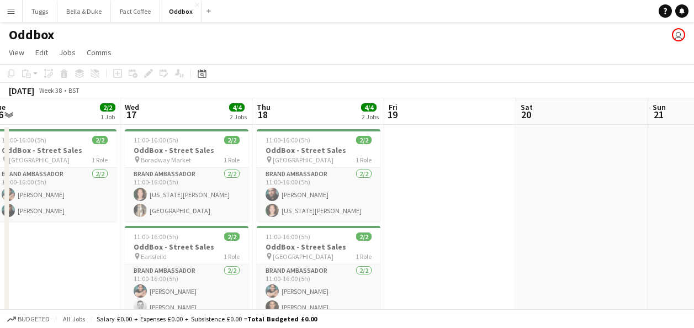
click at [457, 220] on app-calendar-viewport "Sun 14 Mon 15 Tue 16 2/2 1 Job Wed 17 4/4 2 Jobs Thu 18 4/4 2 Jobs Fri 19 Sat 2…" at bounding box center [347, 229] width 694 height 263
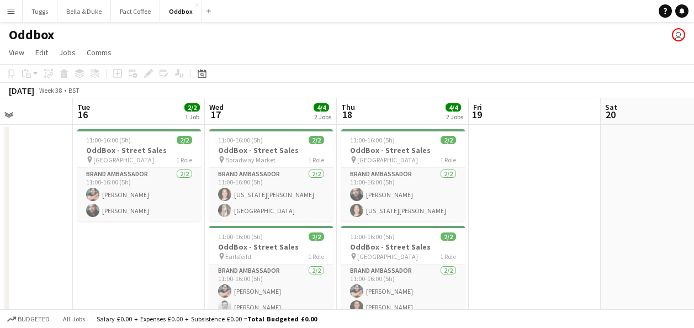
scroll to position [0, 322]
drag, startPoint x: 452, startPoint y: 216, endPoint x: 523, endPoint y: 215, distance: 71.2
click at [523, 215] on app-calendar-viewport "Sat 13 Sun 14 Mon 15 Tue 16 2/2 1 Job Wed 17 4/4 2 Jobs Thu 18 4/4 2 Jobs Fri 1…" at bounding box center [347, 229] width 694 height 263
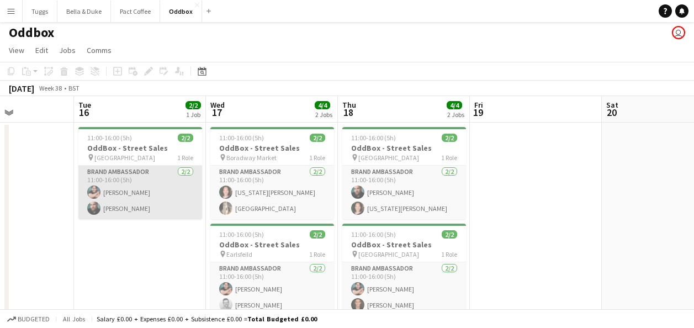
scroll to position [0, 0]
